Goal: Task Accomplishment & Management: Manage account settings

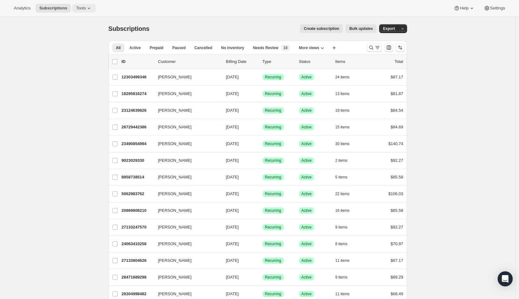
click at [85, 8] on span "Tools" at bounding box center [81, 8] width 10 height 5
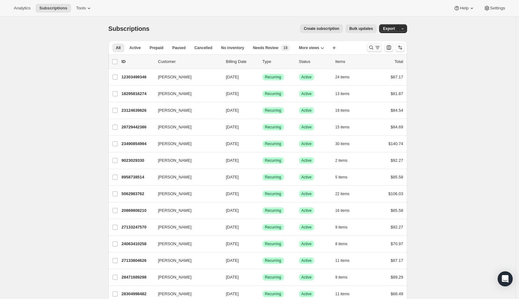
click at [370, 49] on icon "Search and filter results" at bounding box center [371, 47] width 6 height 6
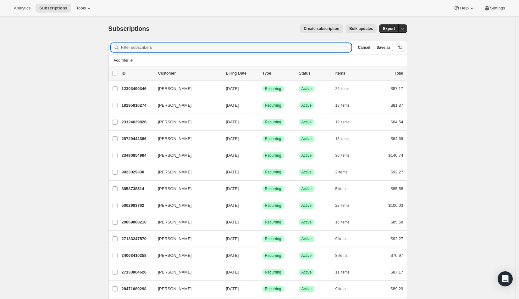
paste input "gmail"
click at [140, 46] on input "gmail" at bounding box center [231, 47] width 220 height 9
paste input "[EMAIL_ADDRESS][DOMAIN_NAME]"
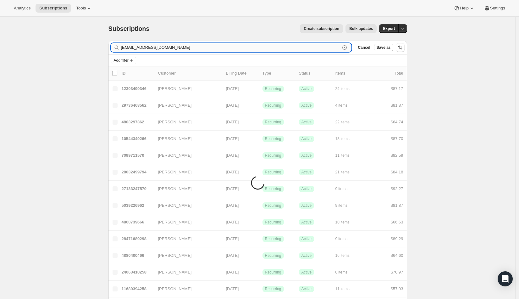
type input "[EMAIL_ADDRESS][DOMAIN_NAME]"
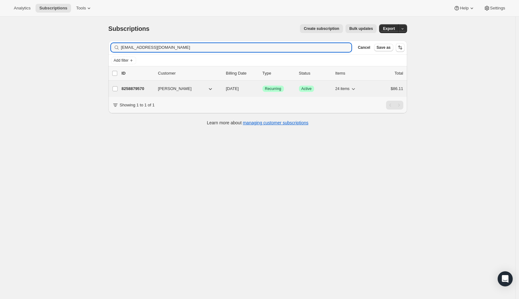
click at [146, 86] on p "8258879570" at bounding box center [137, 89] width 31 height 6
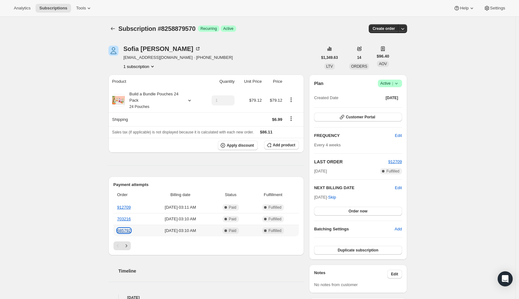
click at [124, 231] on link "685792" at bounding box center [124, 230] width 14 height 5
click at [128, 245] on icon "Next" at bounding box center [126, 246] width 6 height 6
click at [127, 206] on link "669195" at bounding box center [124, 207] width 14 height 5
click at [121, 244] on icon "Previous" at bounding box center [118, 246] width 6 height 6
click at [129, 207] on link "912709" at bounding box center [124, 207] width 14 height 5
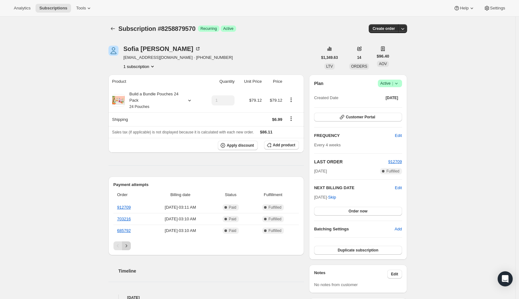
click at [131, 248] on button "Next" at bounding box center [126, 245] width 9 height 9
click at [129, 231] on link "534039" at bounding box center [124, 230] width 14 height 5
click at [124, 220] on link "651993" at bounding box center [124, 218] width 14 height 5
click at [121, 247] on icon "Previous" at bounding box center [118, 246] width 6 height 6
click at [122, 247] on div "Pagination" at bounding box center [118, 245] width 9 height 9
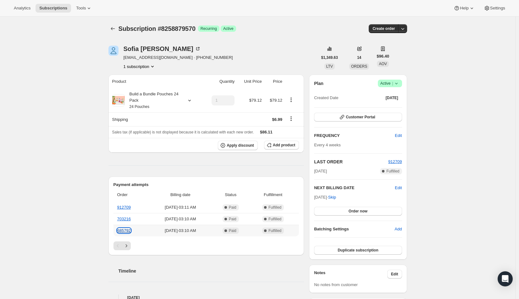
click at [127, 231] on link "685792" at bounding box center [124, 230] width 14 height 5
click at [127, 246] on icon "Next" at bounding box center [126, 246] width 6 height 6
click at [130, 245] on icon "Next" at bounding box center [126, 246] width 6 height 6
click at [126, 208] on link "525847" at bounding box center [124, 207] width 14 height 5
